Goal: Task Accomplishment & Management: Manage account settings

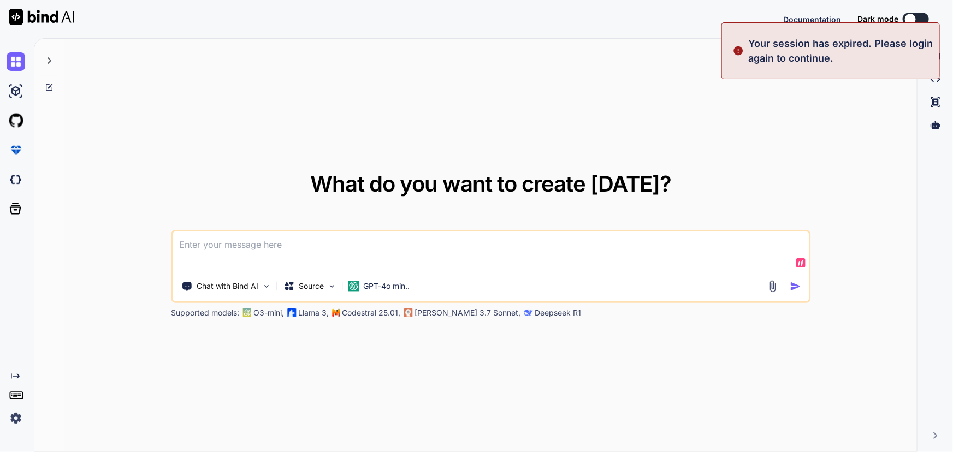
type textarea "x"
click at [13, 420] on img at bounding box center [16, 418] width 19 height 19
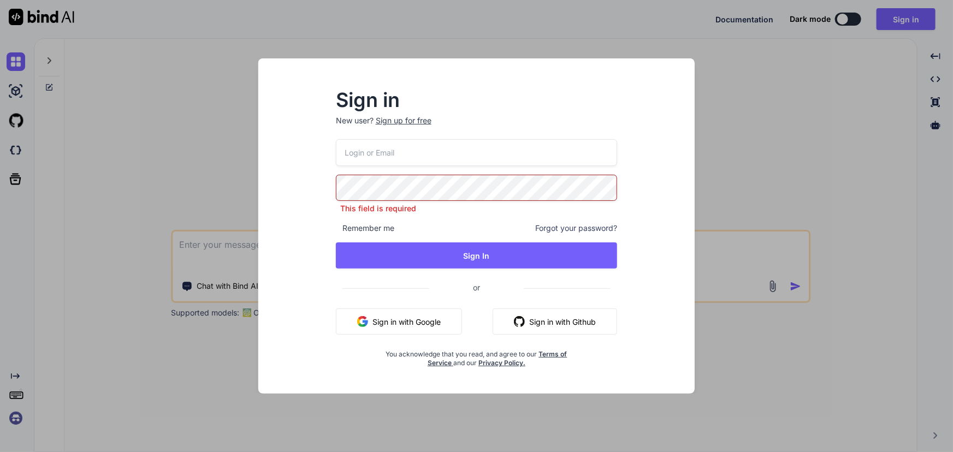
type input "[PERSON_NAME][EMAIL_ADDRESS][PERSON_NAME][DOMAIN_NAME]"
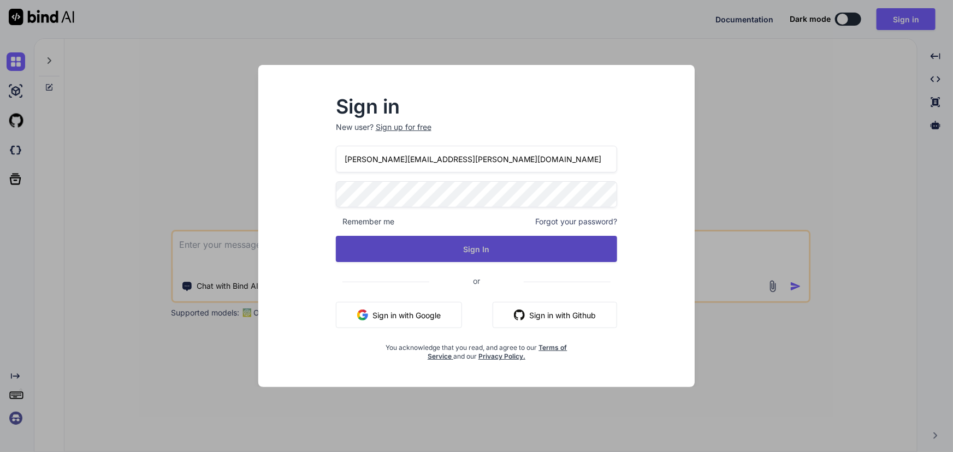
click at [459, 245] on button "Sign In" at bounding box center [477, 249] width 282 height 26
drag, startPoint x: 661, startPoint y: 228, endPoint x: 533, endPoint y: 252, distance: 129.5
click at [533, 252] on button "Sign In" at bounding box center [477, 249] width 282 height 26
